Goal: Transaction & Acquisition: Purchase product/service

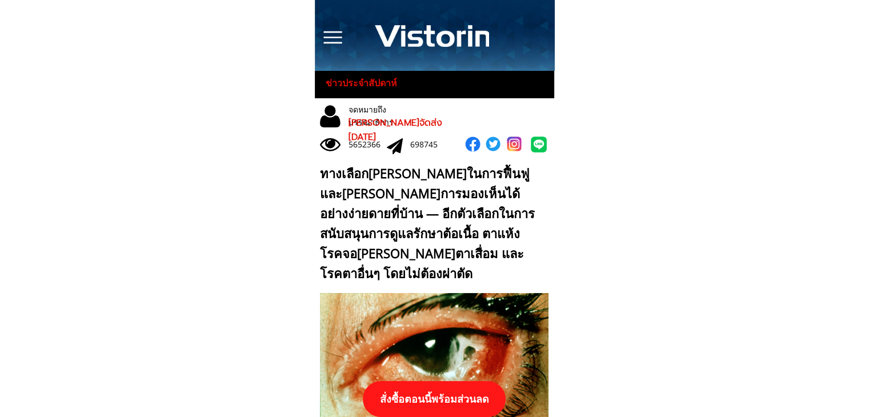
click at [459, 402] on p "สั่งซื้อตอนนี้พร้อมส่วนลด" at bounding box center [434, 399] width 153 height 38
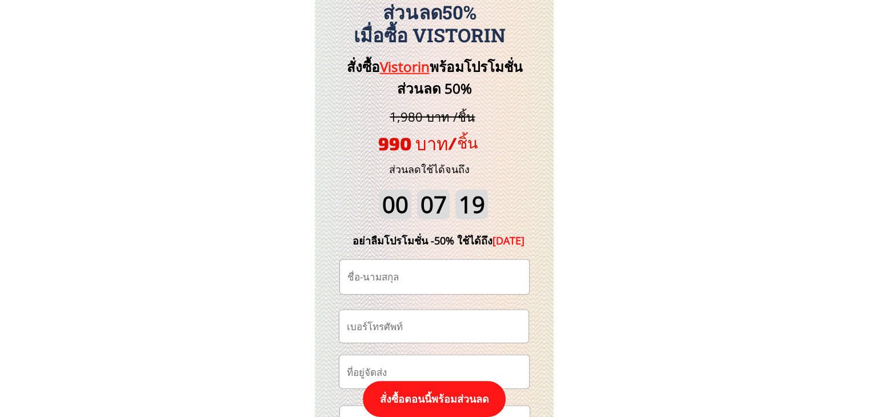
scroll to position [11924, 0]
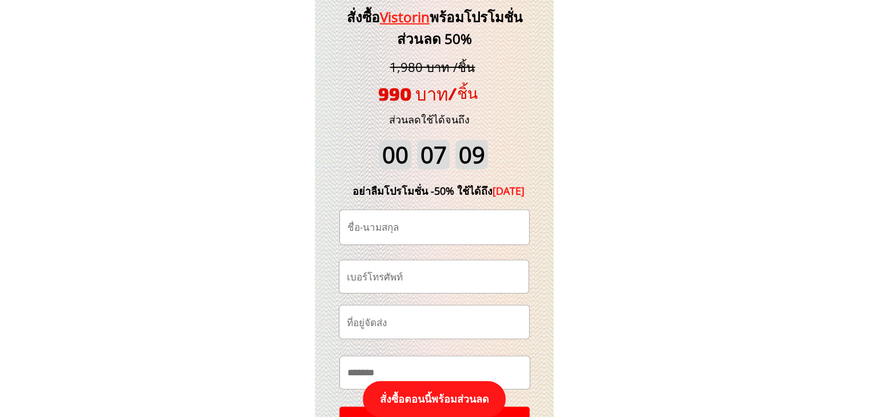
click at [437, 281] on input "tel" at bounding box center [434, 277] width 180 height 33
paste input "09482 4 6 5 5 8"
click at [409, 277] on input "09482 4 6 5 5 8" at bounding box center [434, 277] width 180 height 33
click at [402, 277] on input "09482 4 6 5 58" at bounding box center [434, 277] width 180 height 33
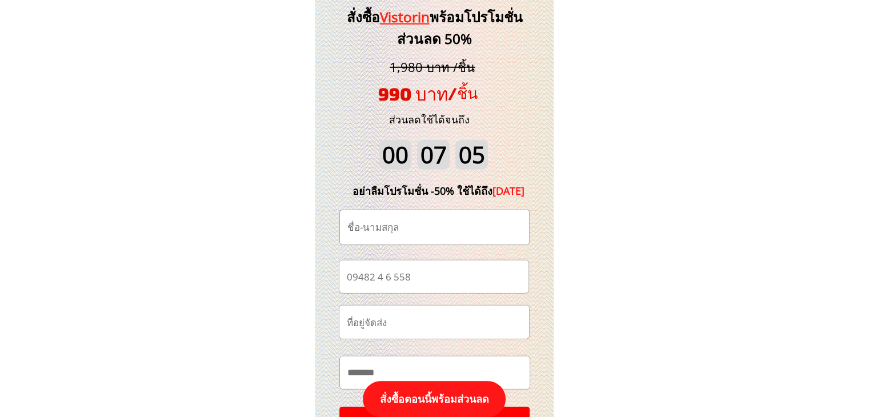
click at [395, 279] on input "09482 4 6 558" at bounding box center [434, 277] width 180 height 33
click at [386, 278] on input "09482 4 6558" at bounding box center [434, 277] width 180 height 33
click at [378, 279] on input "09482 46558" at bounding box center [434, 277] width 180 height 33
type input "0948246558"
click at [427, 228] on input "text" at bounding box center [435, 227] width 180 height 34
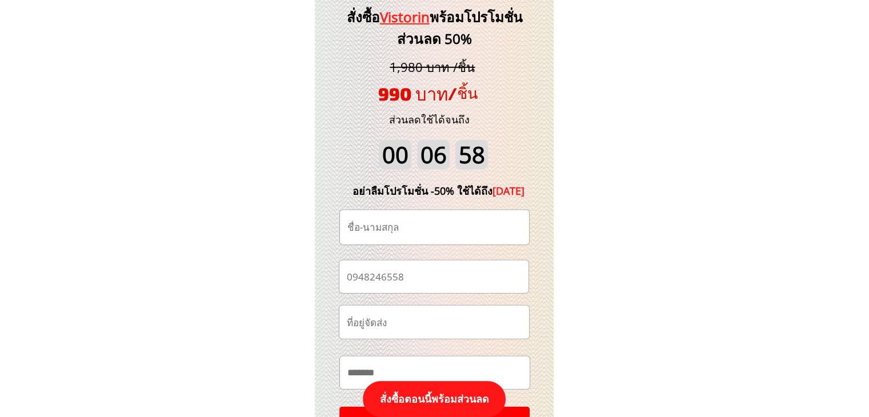
paste input "[PERSON_NAME] หมุน[PERSON_NAME]"
type input "[PERSON_NAME] หมุน[PERSON_NAME]"
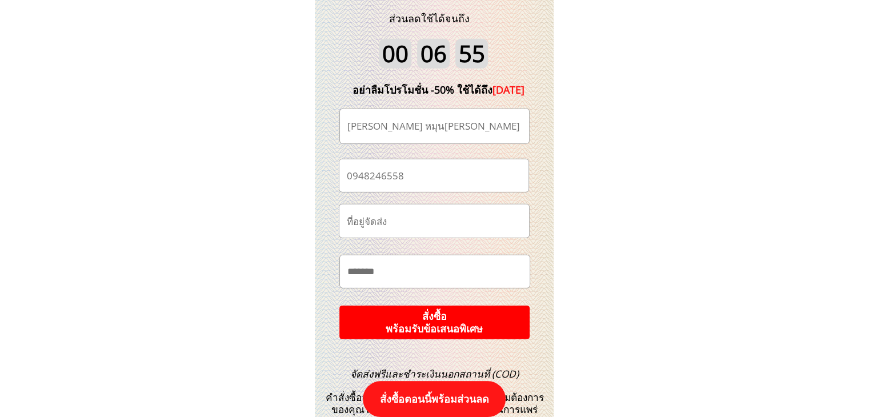
scroll to position [12153, 0]
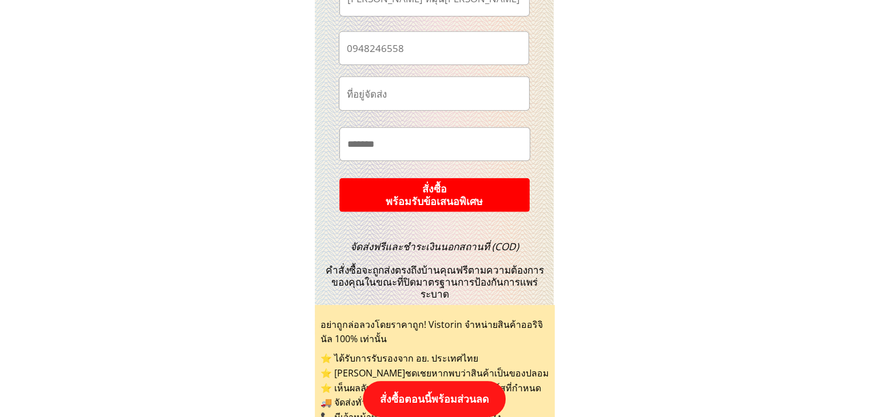
click at [468, 209] on p "สั่งซื้อ พร้อมรับข้อเสนอพิเศษ" at bounding box center [435, 195] width 200 height 35
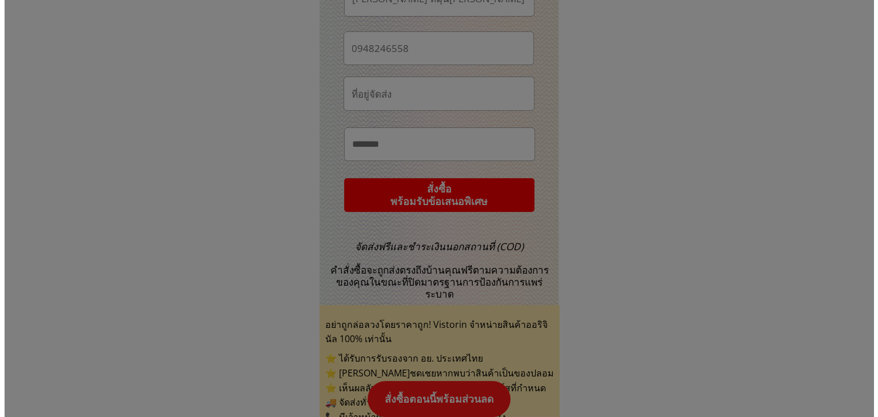
scroll to position [0, 0]
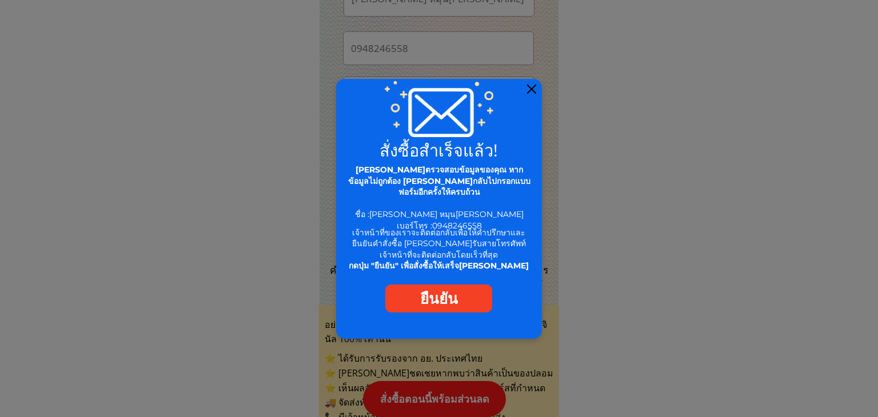
click at [531, 90] on div at bounding box center [531, 89] width 9 height 9
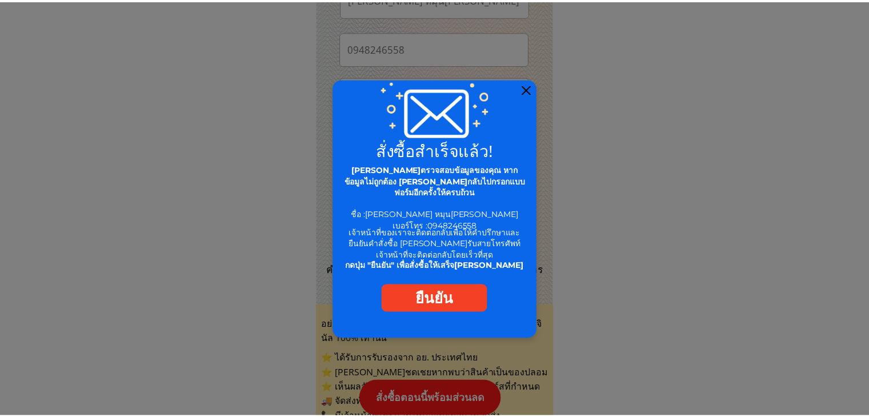
scroll to position [12153, 0]
